Goal: Task Accomplishment & Management: Manage account settings

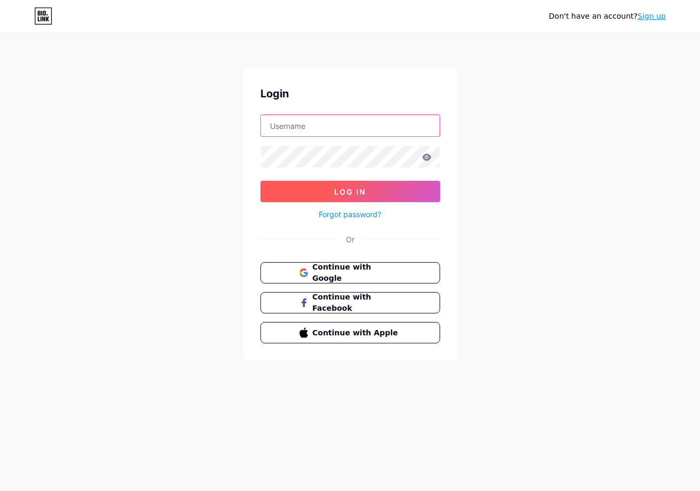
type input "[EMAIL_ADDRESS][DOMAIN_NAME]"
click at [378, 183] on button "Log In" at bounding box center [350, 191] width 180 height 21
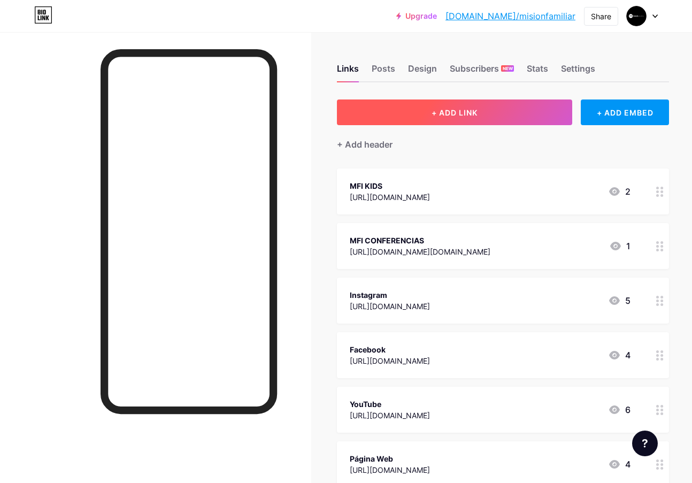
click at [428, 118] on button "+ ADD LINK" at bounding box center [454, 112] width 235 height 26
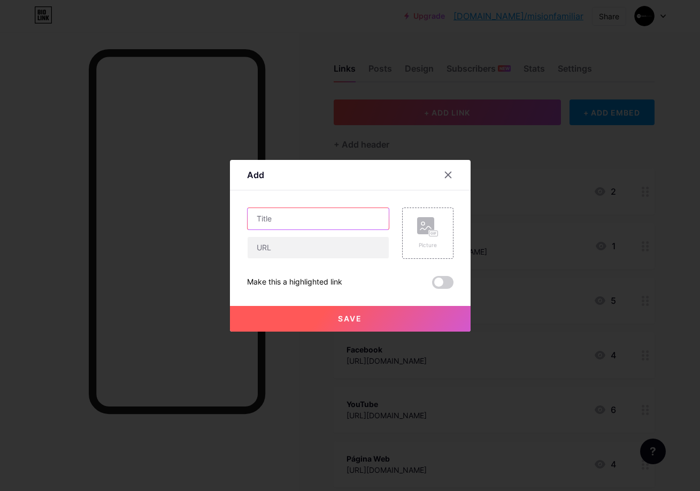
click at [314, 213] on input "text" at bounding box center [317, 218] width 141 height 21
type input "MFI GÉNOVA"
click at [296, 250] on input "text" at bounding box center [317, 247] width 141 height 21
click at [291, 245] on input "text" at bounding box center [317, 247] width 141 height 21
paste input "[URL][DOMAIN_NAME]"
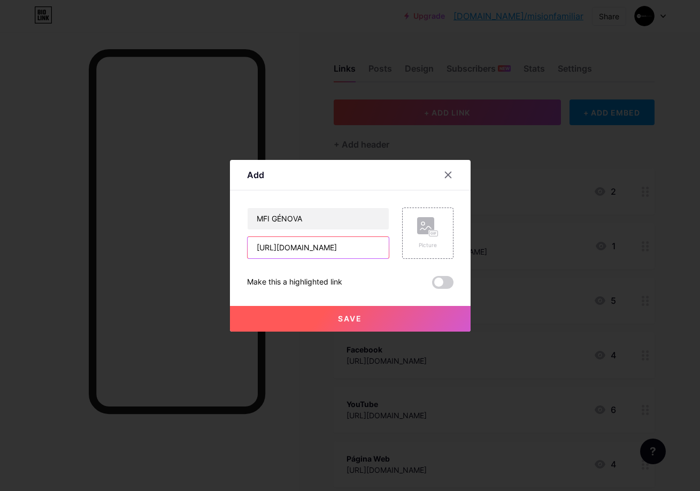
scroll to position [0, 45]
type input "[URL][DOMAIN_NAME]"
click at [343, 322] on span "Save" at bounding box center [350, 318] width 24 height 9
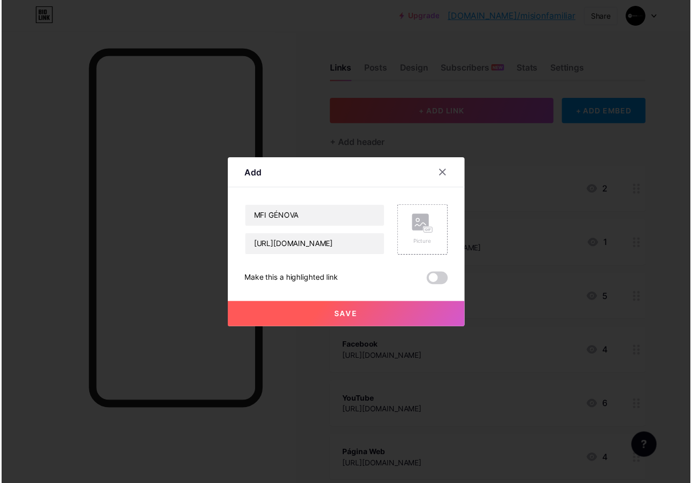
scroll to position [0, 0]
